Goal: Transaction & Acquisition: Purchase product/service

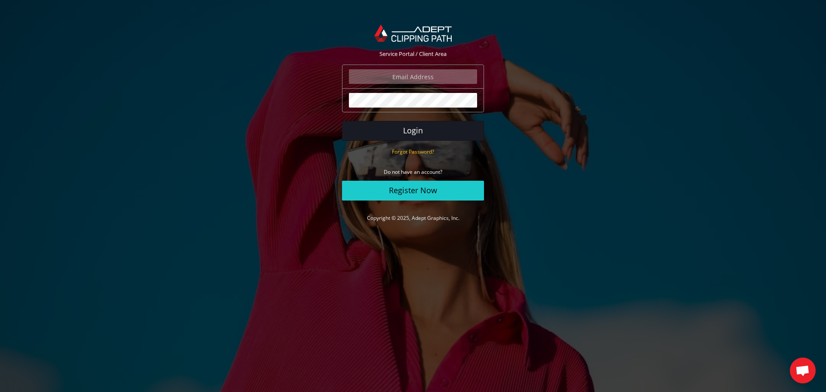
type input "hagit@hagit.net"
click at [403, 130] on button "Login" at bounding box center [413, 131] width 142 height 20
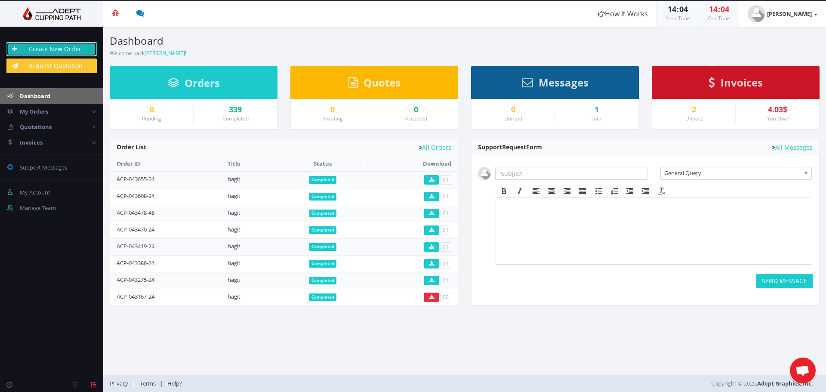
click at [62, 49] on link "Create New Order" at bounding box center [51, 49] width 90 height 15
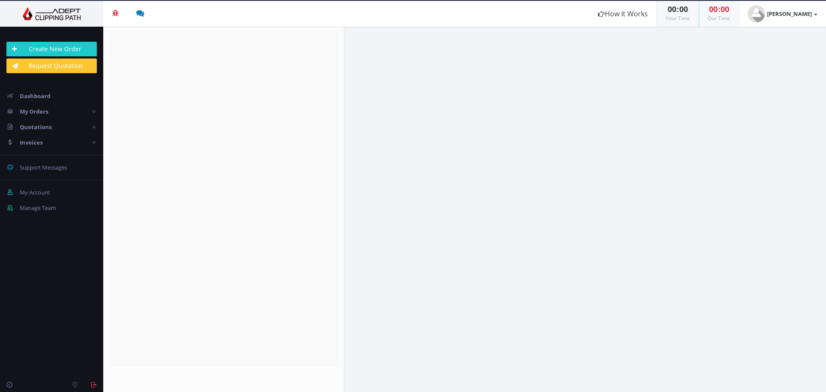
radio input "true"
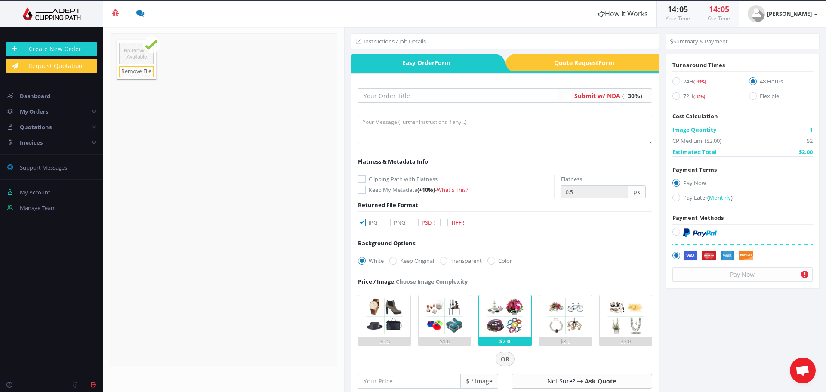
click at [389, 223] on icon at bounding box center [387, 223] width 8 height 8
click at [389, 223] on input "PNG" at bounding box center [388, 223] width 6 height 6
checkbox input "true"
click at [676, 81] on icon at bounding box center [676, 81] width 8 height 8
click at [676, 81] on input "24H (+15%)" at bounding box center [678, 82] width 6 height 6
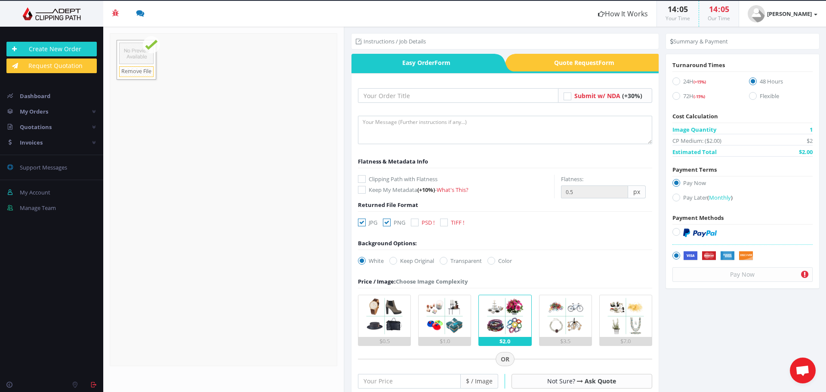
radio input "true"
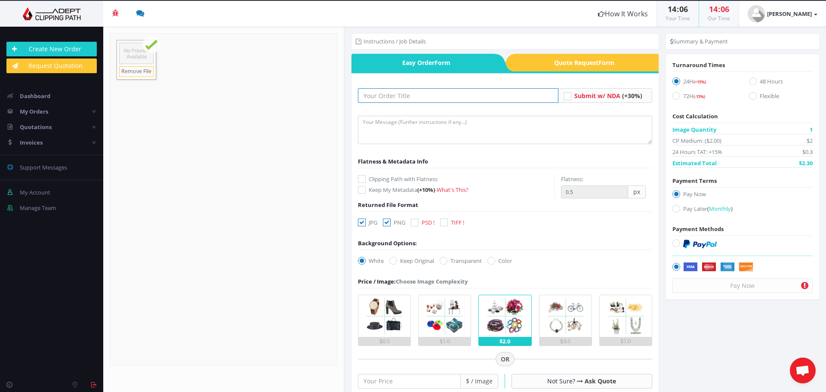
click at [382, 100] on input "text" at bounding box center [458, 95] width 200 height 15
type input "hagit"
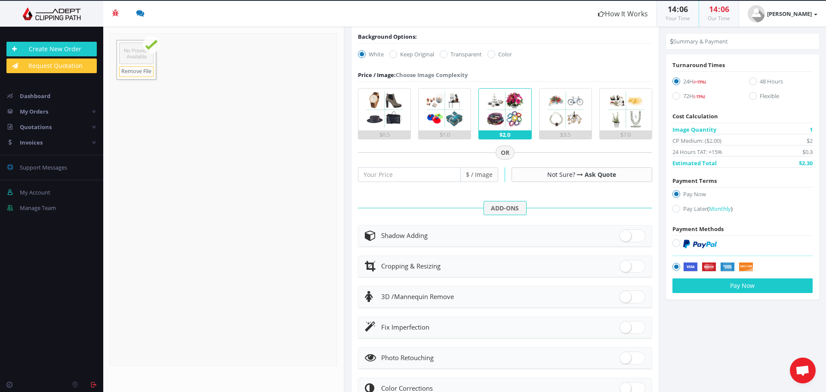
scroll to position [215, 0]
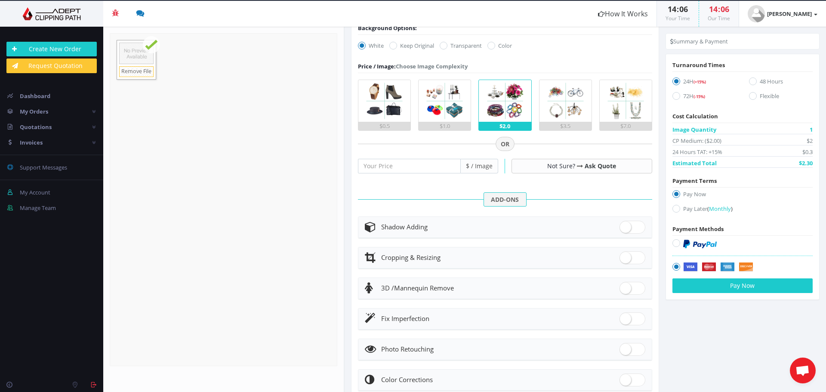
click at [443, 227] on div "Shadow Adding" at bounding box center [505, 227] width 281 height 12
click at [376, 228] on icon at bounding box center [372, 226] width 15 height 11
click at [420, 225] on span "Shadow Adding" at bounding box center [404, 226] width 46 height 9
click at [626, 226] on span at bounding box center [633, 227] width 26 height 13
click at [625, 226] on input "checkbox" at bounding box center [623, 225] width 6 height 6
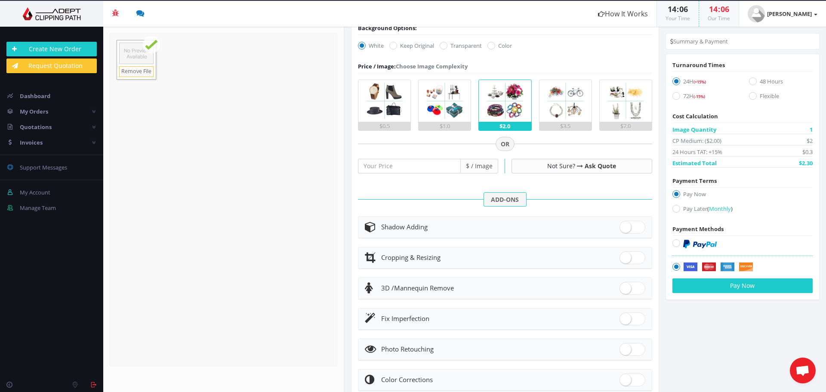
checkbox input "true"
radio input "true"
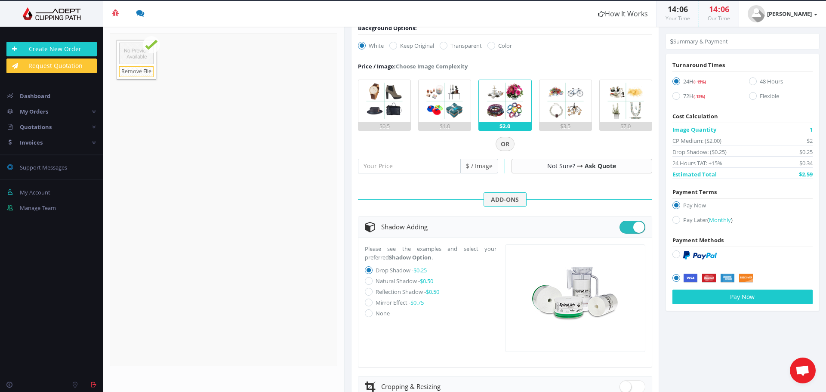
click at [367, 282] on icon at bounding box center [369, 281] width 8 height 8
click at [367, 282] on input "Natural Shadow - $0.50" at bounding box center [370, 281] width 6 height 6
radio input "true"
click at [369, 293] on icon at bounding box center [369, 292] width 8 height 8
click at [369, 293] on input "Reflection Shadow - $0.50" at bounding box center [370, 292] width 6 height 6
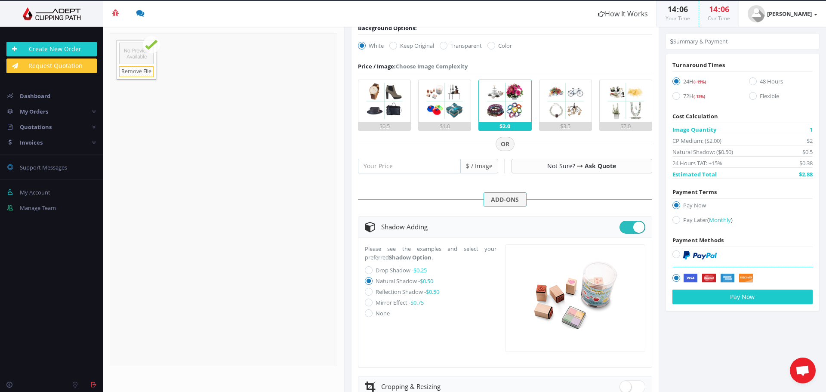
radio input "true"
click at [367, 301] on icon at bounding box center [369, 303] width 8 height 8
click at [367, 301] on input "Mirror Effect - $0.75" at bounding box center [370, 303] width 6 height 6
radio input "true"
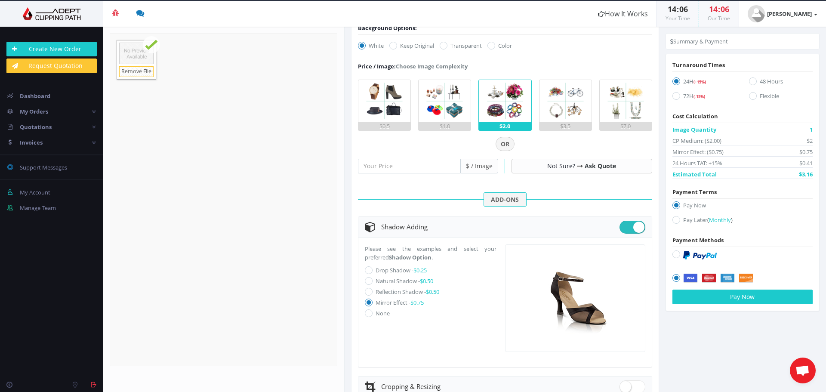
click at [369, 312] on icon at bounding box center [369, 313] width 8 height 8
click at [369, 312] on input "None" at bounding box center [370, 314] width 6 height 6
radio input "true"
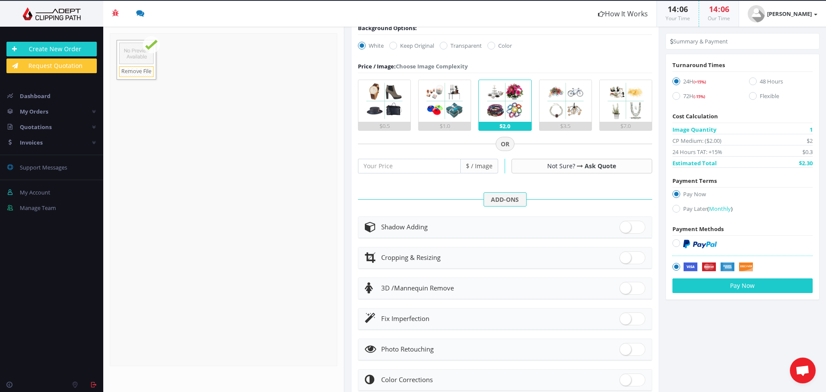
click at [623, 227] on span at bounding box center [633, 227] width 26 height 13
click at [623, 227] on input "checkbox" at bounding box center [623, 225] width 6 height 6
checkbox input "true"
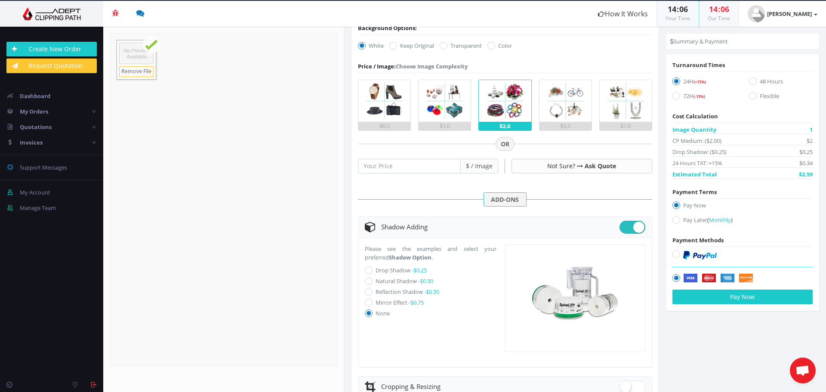
radio input "true"
click at [369, 271] on icon at bounding box center [369, 270] width 8 height 8
click at [369, 271] on input "Drop Shadow - $0.25" at bounding box center [370, 271] width 6 height 6
click at [368, 280] on icon at bounding box center [369, 281] width 8 height 8
click at [368, 280] on input "Natural Shadow - $0.50" at bounding box center [370, 281] width 6 height 6
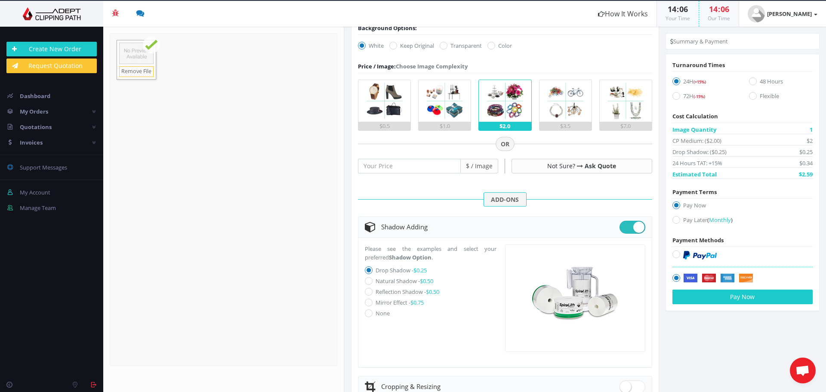
radio input "true"
click at [370, 269] on icon at bounding box center [369, 270] width 8 height 8
click at [370, 269] on input "Drop Shadow - $0.25" at bounding box center [370, 271] width 6 height 6
radio input "true"
click at [369, 281] on icon at bounding box center [369, 281] width 8 height 8
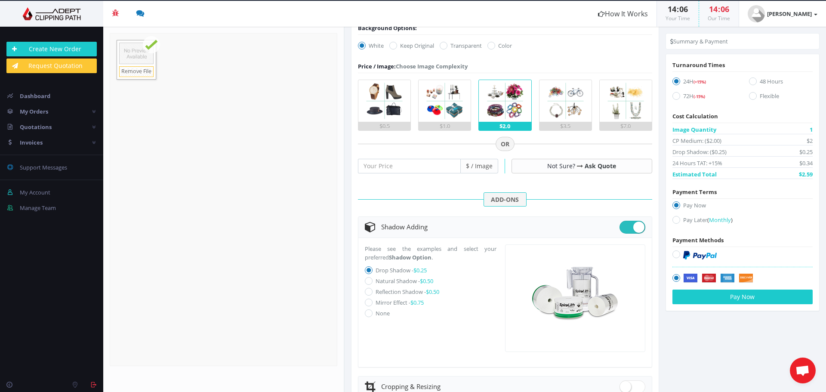
click at [369, 281] on input "Natural Shadow - $0.50" at bounding box center [370, 281] width 6 height 6
radio input "true"
click at [369, 270] on icon at bounding box center [369, 270] width 8 height 8
click at [369, 270] on input "Drop Shadow - $0.25" at bounding box center [370, 271] width 6 height 6
radio input "true"
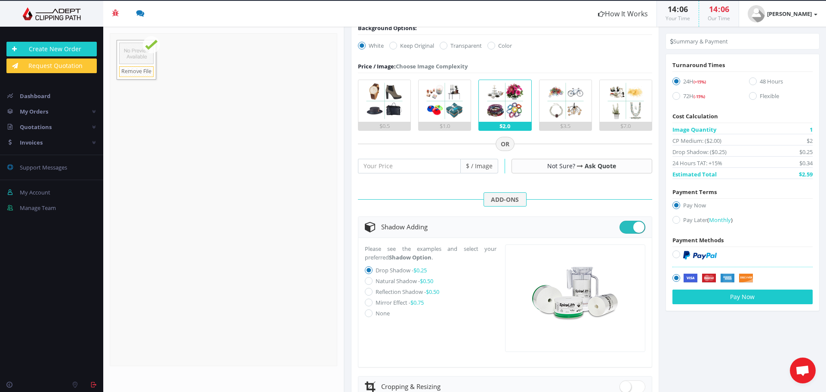
click at [368, 282] on icon at bounding box center [369, 281] width 8 height 8
click at [368, 282] on input "Natural Shadow - $0.50" at bounding box center [370, 281] width 6 height 6
radio input "true"
click at [367, 269] on icon at bounding box center [369, 270] width 8 height 8
click at [367, 269] on input "Drop Shadow - $0.25" at bounding box center [370, 271] width 6 height 6
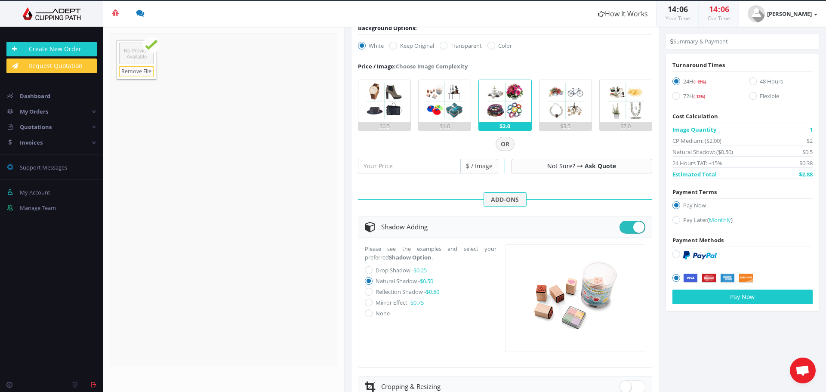
radio input "true"
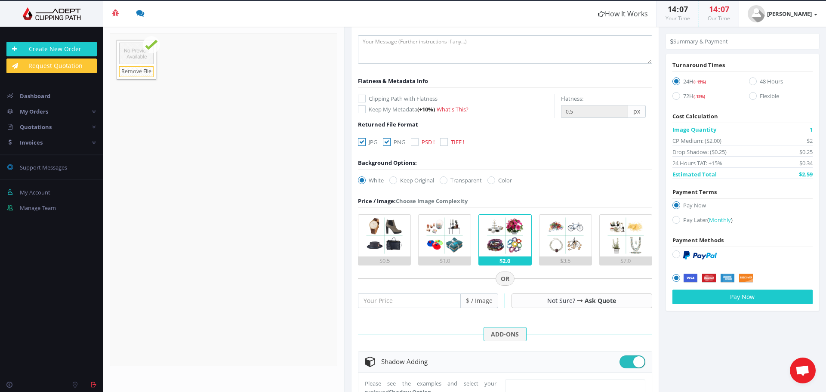
scroll to position [43, 0]
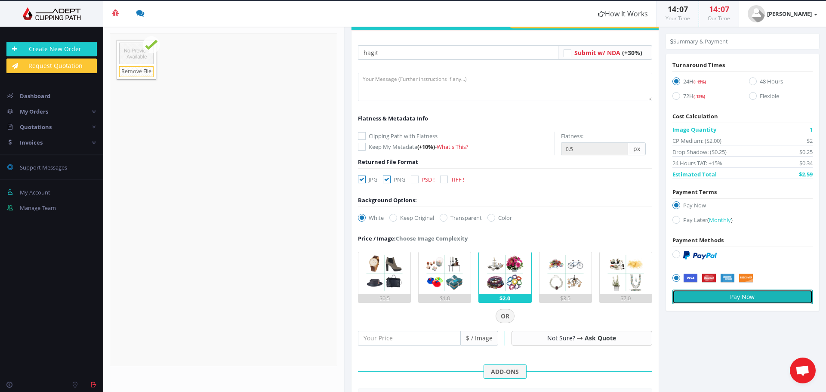
click at [737, 294] on button "Pay Now" at bounding box center [742, 297] width 140 height 15
